Goal: Task Accomplishment & Management: Complete application form

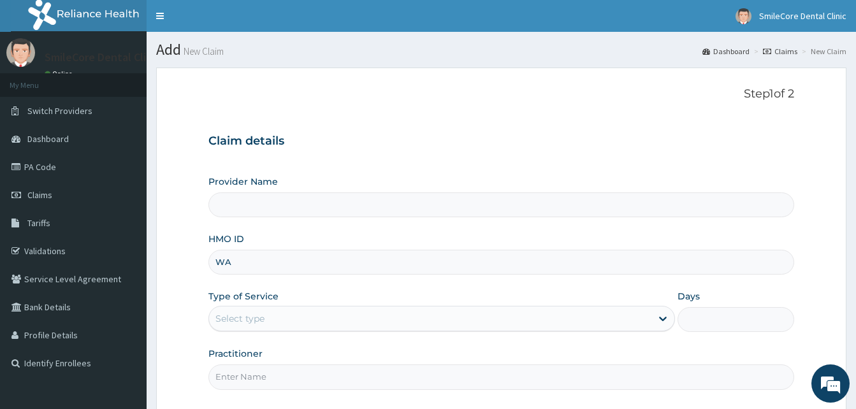
type input "WAK"
type input "SmileCore Dental Clinic"
type input "WAK/10089/A"
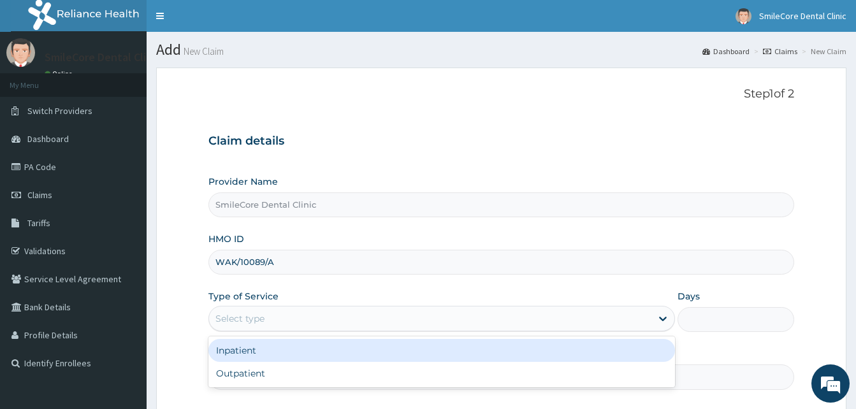
click at [291, 310] on div "Select type" at bounding box center [430, 319] width 442 height 20
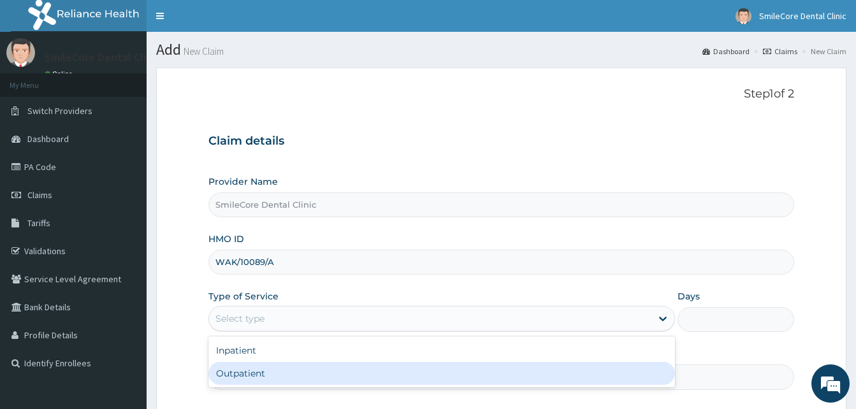
click at [263, 374] on div "Outpatient" at bounding box center [441, 373] width 467 height 23
type input "1"
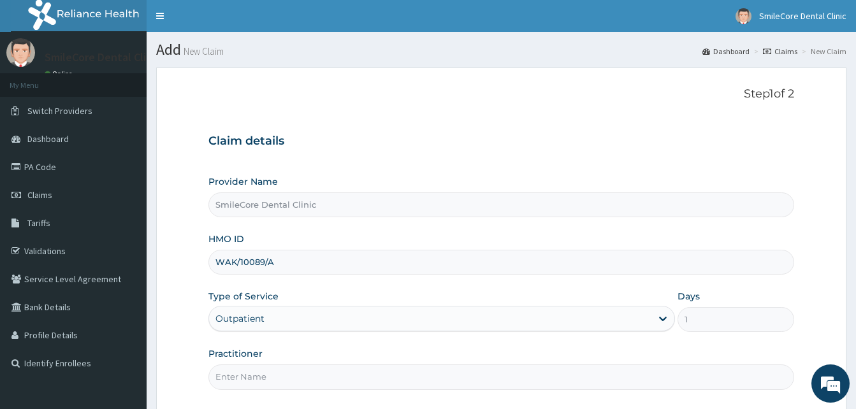
click at [263, 374] on input "Practitioner" at bounding box center [501, 377] width 586 height 25
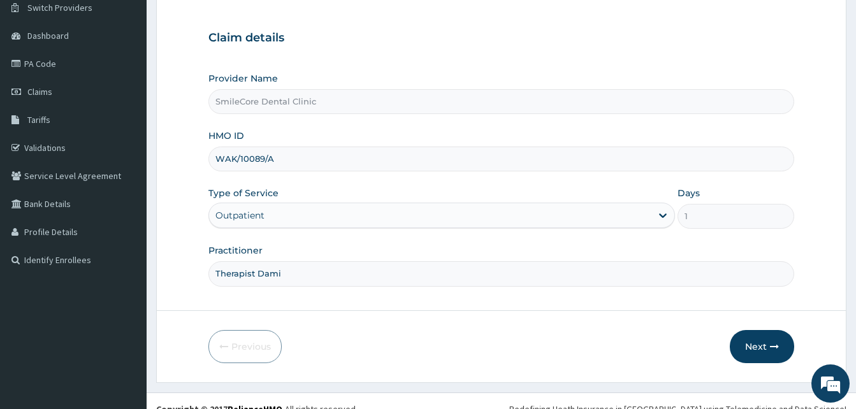
scroll to position [115, 0]
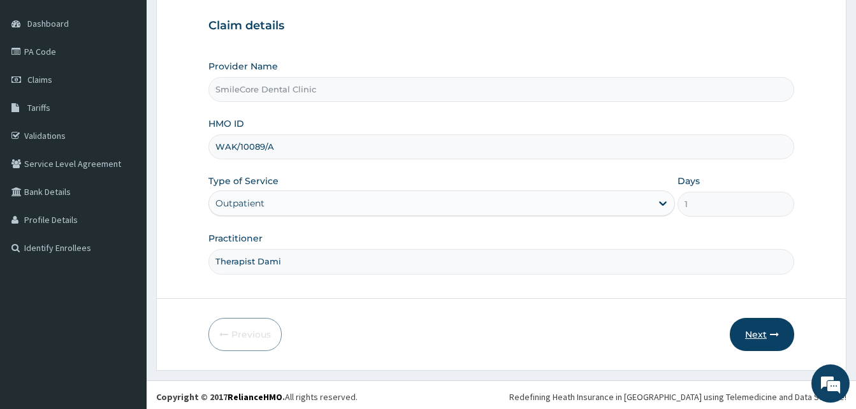
type input "Therapist Dami"
click at [757, 334] on button "Next" at bounding box center [762, 334] width 64 height 33
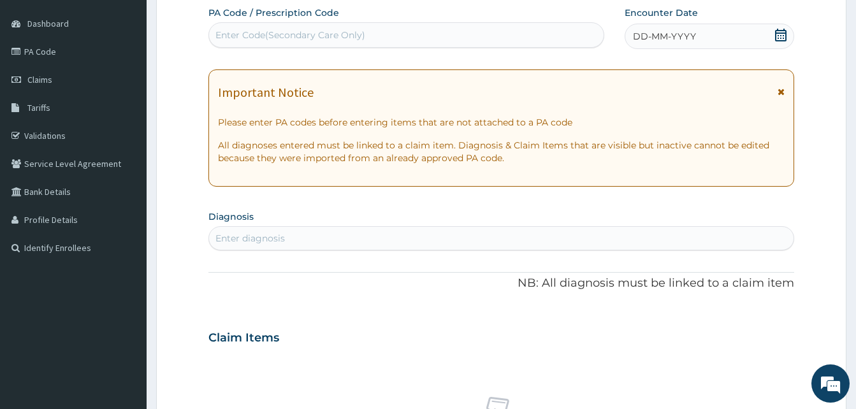
click at [333, 40] on div "Enter Code(Secondary Care Only)" at bounding box center [290, 35] width 150 height 13
paste input "PA/EC4CE4"
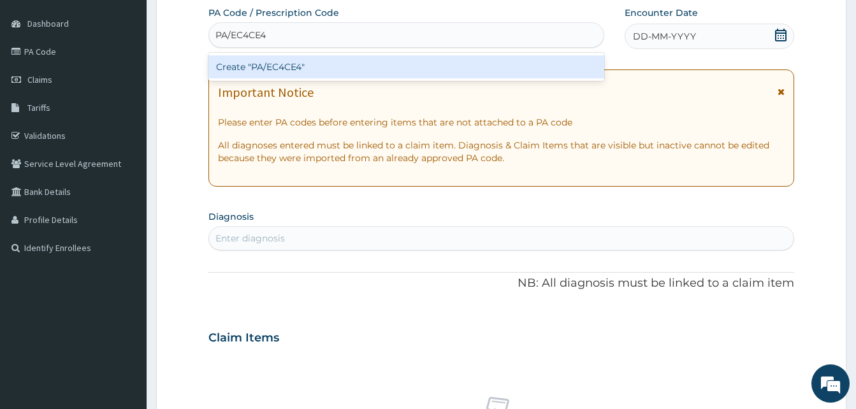
type input "PA/EC4CE4"
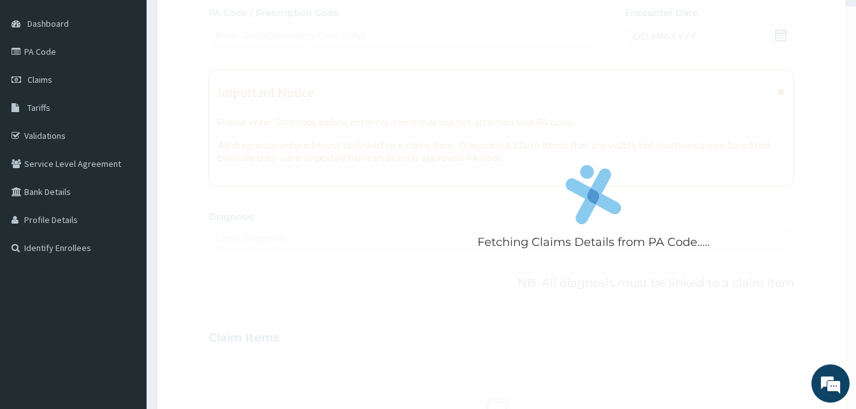
click at [765, 39] on div "Fetching Claims Details from PA Code..... PA Code / Prescription Code Enter Cod…" at bounding box center [501, 336] width 586 height 660
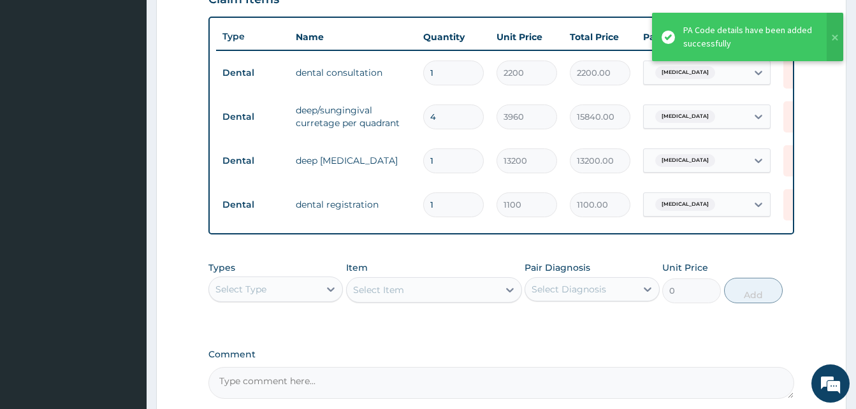
scroll to position [591, 0]
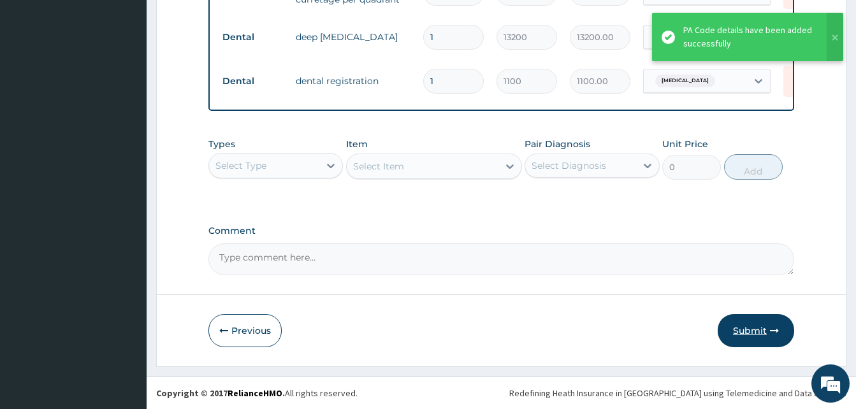
click at [744, 340] on button "Submit" at bounding box center [756, 330] width 77 height 33
